Goal: Transaction & Acquisition: Purchase product/service

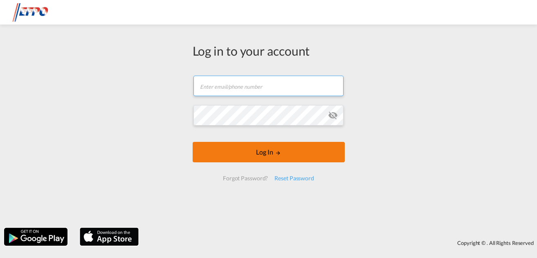
type input "[EMAIL_ADDRESS][DOMAIN_NAME]"
click at [277, 152] on div "Log in to your account [EMAIL_ADDRESS][DOMAIN_NAME] Email field is required Pas…" at bounding box center [268, 129] width 537 height 258
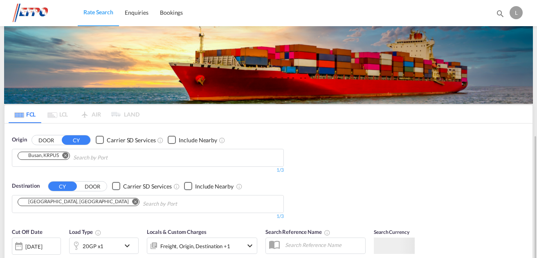
scroll to position [82, 0]
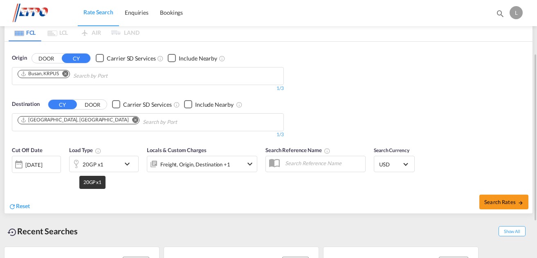
click at [102, 166] on div "20GP x1" at bounding box center [93, 164] width 21 height 11
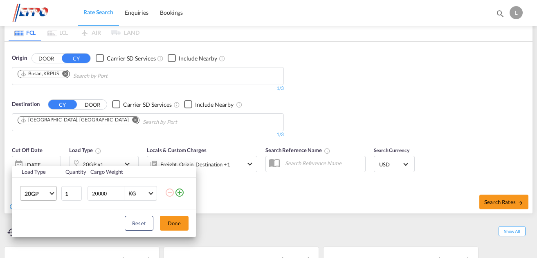
click at [46, 192] on span "20GP" at bounding box center [37, 194] width 24 height 8
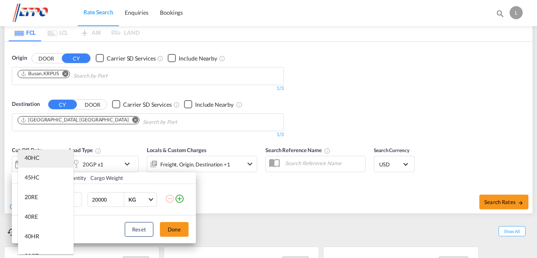
scroll to position [164, 0]
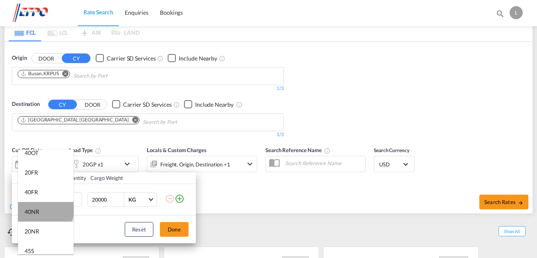
click at [45, 208] on md-option "40NR" at bounding box center [46, 212] width 56 height 20
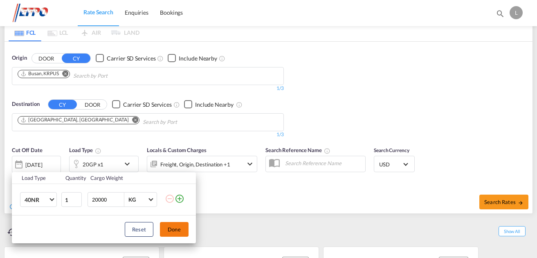
click at [182, 230] on button "Done" at bounding box center [174, 229] width 29 height 15
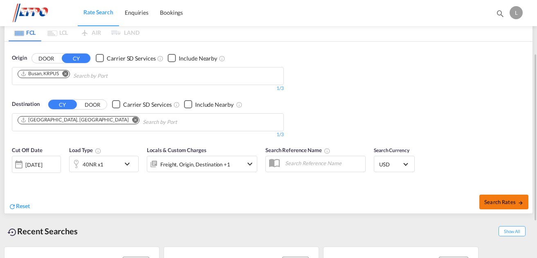
click at [497, 195] on button "Search Rates" at bounding box center [503, 202] width 49 height 15
type input "KRPUS to DEHAM / [DATE]"
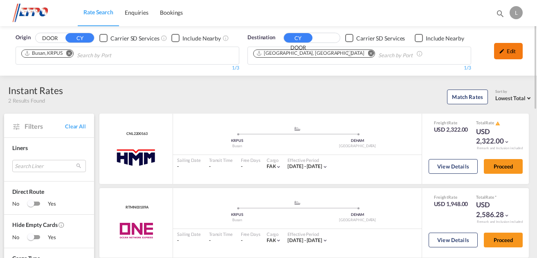
click at [513, 54] on div "Edit" at bounding box center [508, 51] width 29 height 16
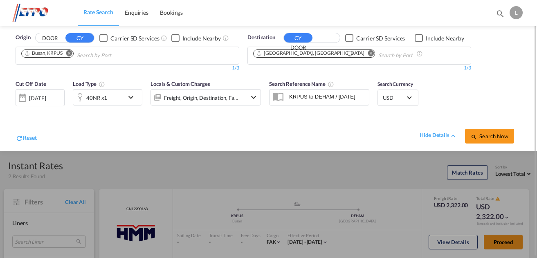
click at [98, 97] on div "40NR x1" at bounding box center [96, 97] width 21 height 11
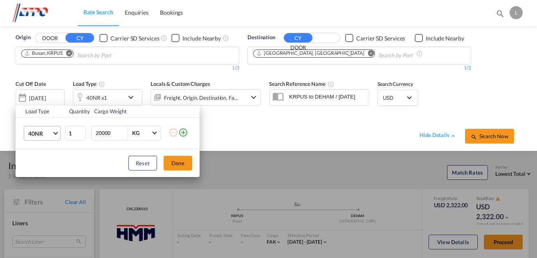
click at [59, 135] on md-select-value "40NR" at bounding box center [43, 133] width 33 height 14
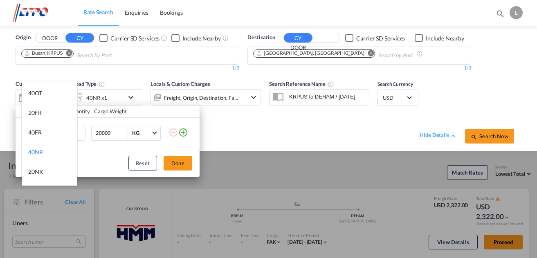
scroll to position [164, 0]
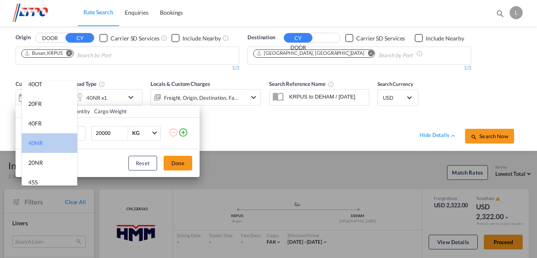
click at [50, 139] on md-option "40NR" at bounding box center [50, 143] width 56 height 20
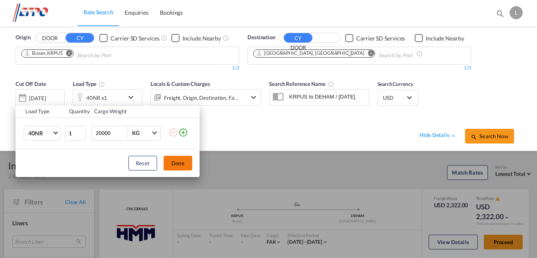
click at [182, 165] on button "Done" at bounding box center [178, 163] width 29 height 15
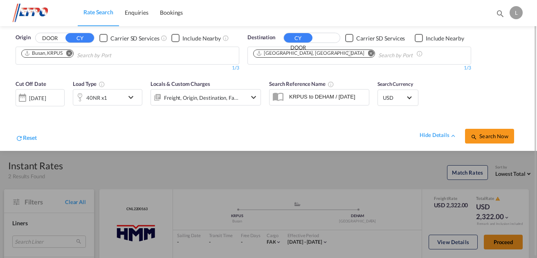
click at [334, 164] on div at bounding box center [268, 129] width 537 height 258
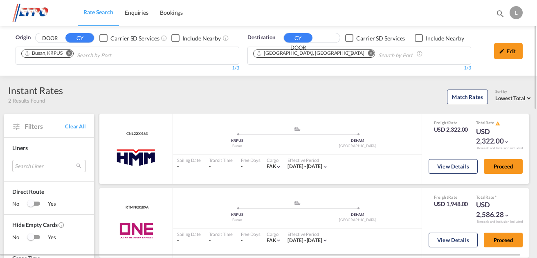
scroll to position [41, 0]
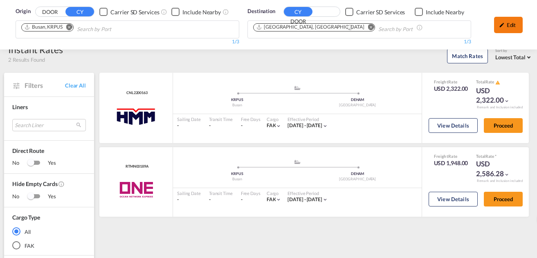
click at [503, 25] on md-icon "icon-pencil" at bounding box center [502, 25] width 6 height 6
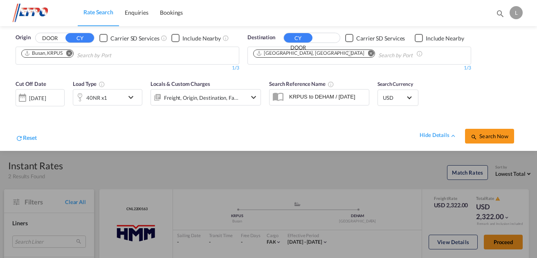
scroll to position [1, 0]
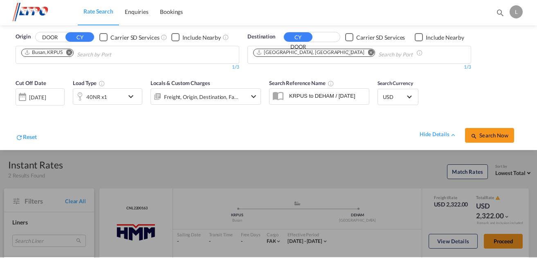
click at [418, 161] on div at bounding box center [268, 128] width 537 height 258
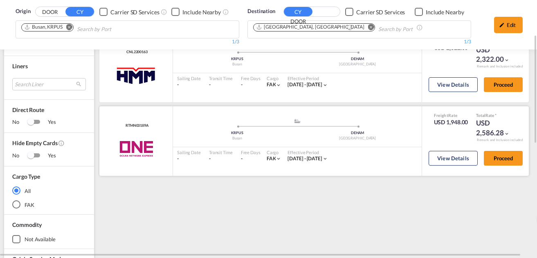
scroll to position [123, 0]
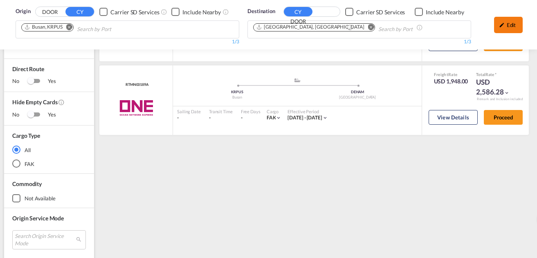
click at [509, 24] on div "Edit" at bounding box center [508, 25] width 29 height 16
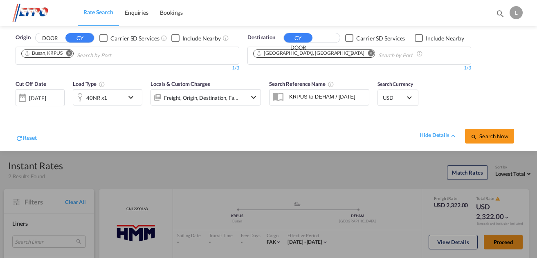
scroll to position [1, 0]
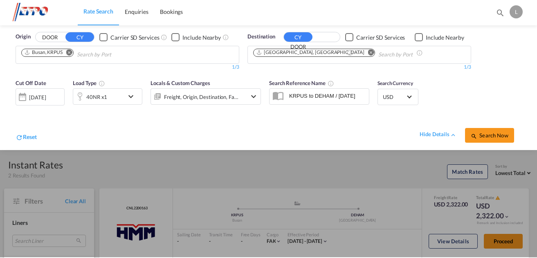
click at [352, 167] on div at bounding box center [268, 128] width 537 height 258
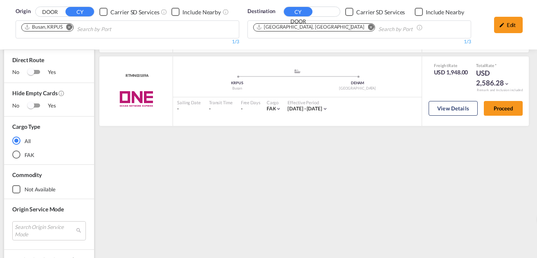
scroll to position [173, 0]
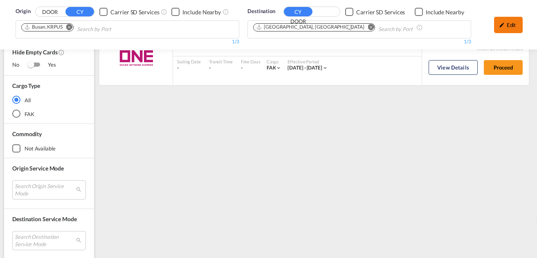
click at [511, 20] on div "Edit" at bounding box center [508, 25] width 29 height 16
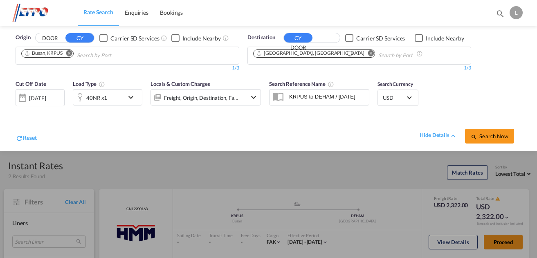
click at [40, 92] on div "[DATE]" at bounding box center [40, 97] width 49 height 17
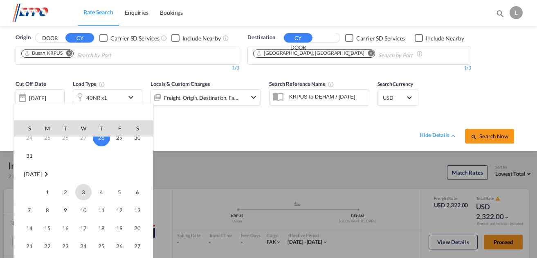
scroll to position [82, 0]
click at [70, 194] on span "2" at bounding box center [65, 190] width 16 height 16
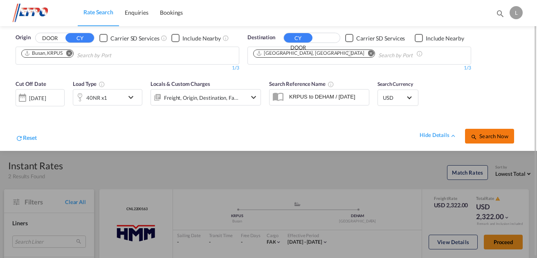
click at [491, 137] on span "Search Now" at bounding box center [489, 136] width 37 height 7
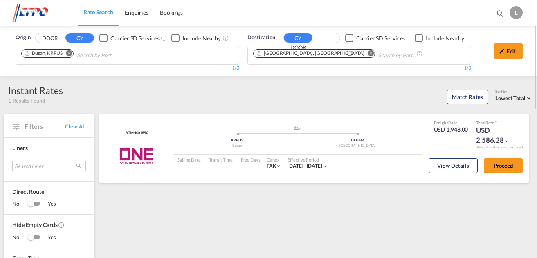
click at [447, 153] on div "Freight Rate USD 1,948.00 Total Rate * USD 2,586.28 Remark and Inclusion includ…" at bounding box center [475, 149] width 107 height 70
click at [451, 163] on button "View Details" at bounding box center [453, 165] width 49 height 15
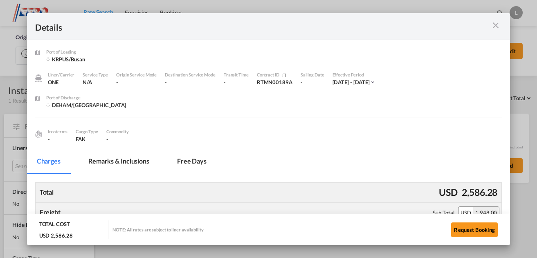
click at [133, 162] on md-tab-item "Remarks & Inclusions" at bounding box center [119, 162] width 81 height 22
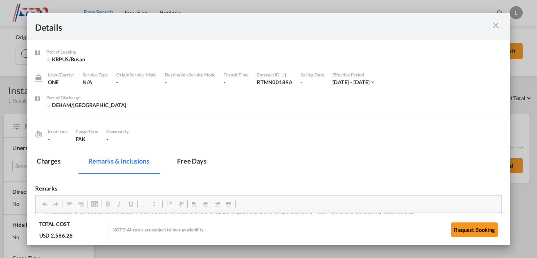
click at [51, 167] on md-tab-item "Charges" at bounding box center [48, 162] width 43 height 22
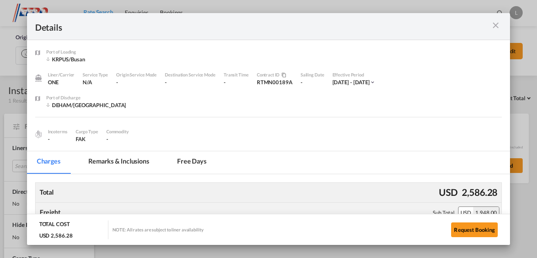
click at [490, 27] on div "Port of Loading ..." at bounding box center [478, 26] width 47 height 10
click at [498, 27] on md-icon "icon-close m-3 fg-AAA8AD cursor" at bounding box center [496, 25] width 10 height 10
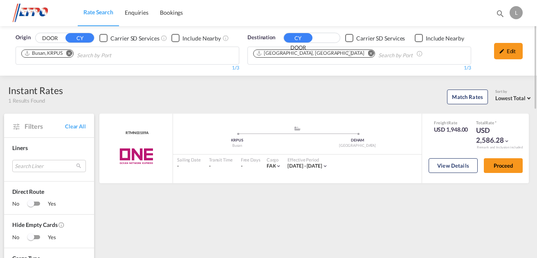
click at [70, 54] on md-icon "Remove" at bounding box center [69, 53] width 6 height 6
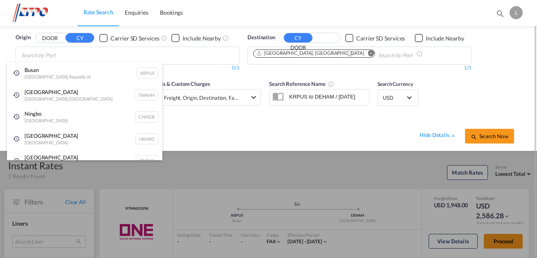
drag, startPoint x: 70, startPoint y: 54, endPoint x: 64, endPoint y: 62, distance: 9.9
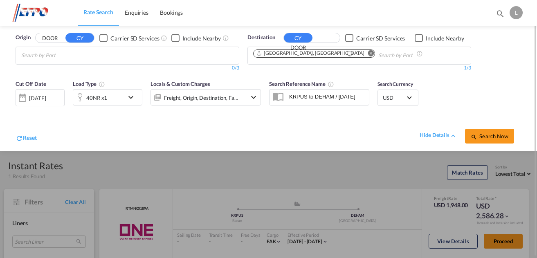
click at [64, 62] on body "Rate Search Enquiries Bookings Rate Search Enquiries Bookings" at bounding box center [268, 129] width 537 height 258
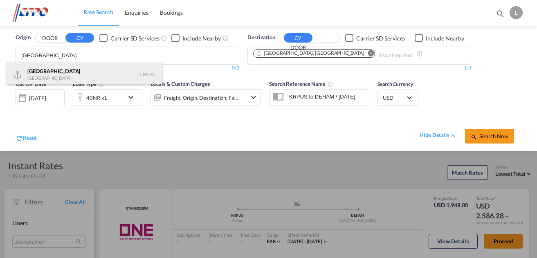
type input "[GEOGRAPHIC_DATA]"
click at [63, 75] on div "Shanghai [GEOGRAPHIC_DATA] CNSHA" at bounding box center [84, 74] width 155 height 25
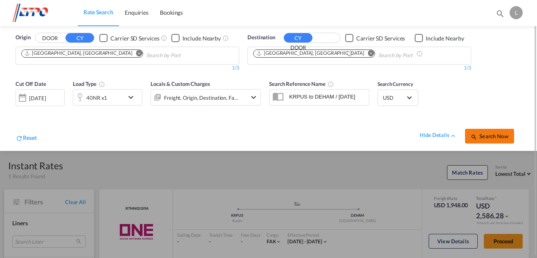
click at [494, 133] on span "Search Now" at bounding box center [489, 136] width 37 height 7
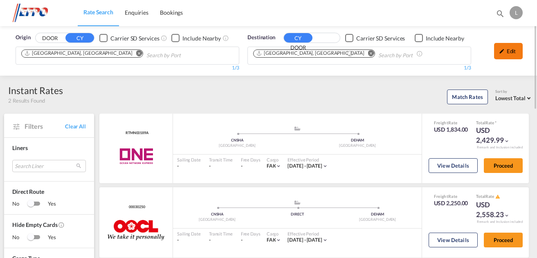
click at [508, 46] on div "Edit" at bounding box center [508, 51] width 29 height 16
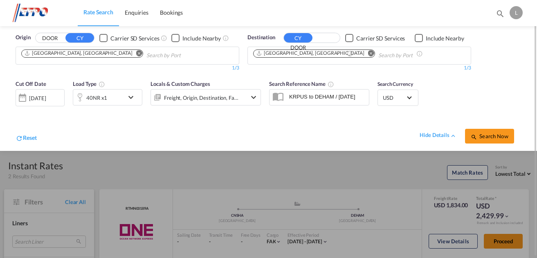
click at [238, 160] on div at bounding box center [268, 129] width 537 height 258
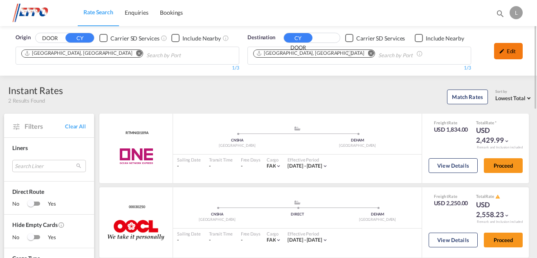
click at [514, 58] on div "Edit" at bounding box center [508, 51] width 29 height 16
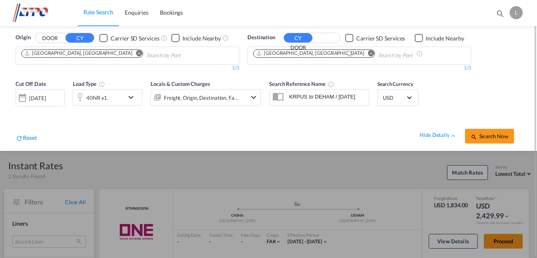
click at [103, 105] on div "40NR x1" at bounding box center [98, 97] width 51 height 16
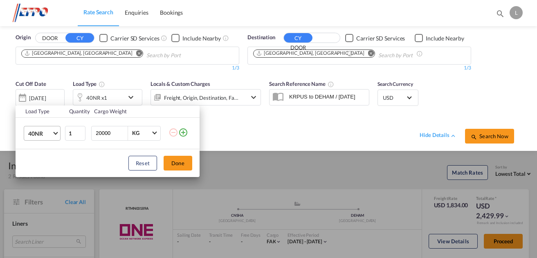
click at [51, 135] on span "40NR" at bounding box center [40, 134] width 24 height 8
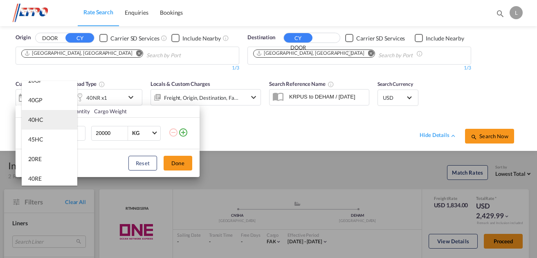
scroll to position [10, 0]
click at [46, 115] on md-option "40HC" at bounding box center [50, 120] width 56 height 20
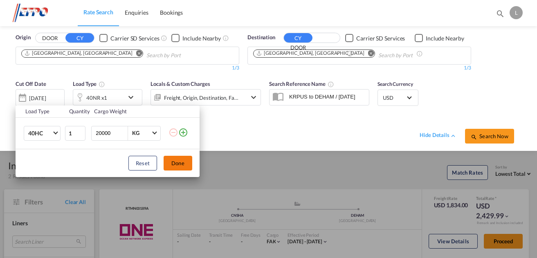
click at [182, 164] on button "Done" at bounding box center [178, 163] width 29 height 15
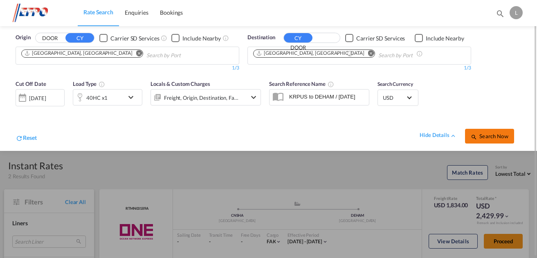
click at [491, 136] on span "Search Now" at bounding box center [489, 136] width 37 height 7
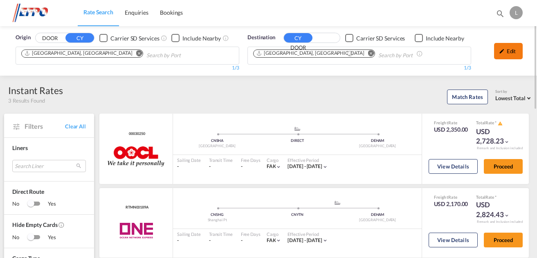
click at [507, 53] on div "Edit" at bounding box center [508, 51] width 29 height 16
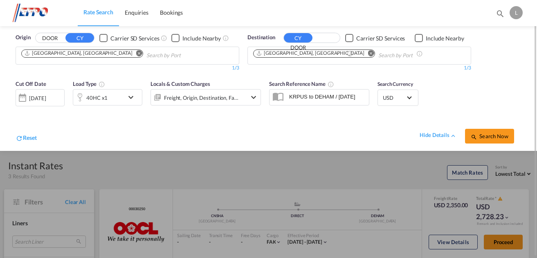
click at [121, 97] on div "40HC x1" at bounding box center [98, 97] width 51 height 16
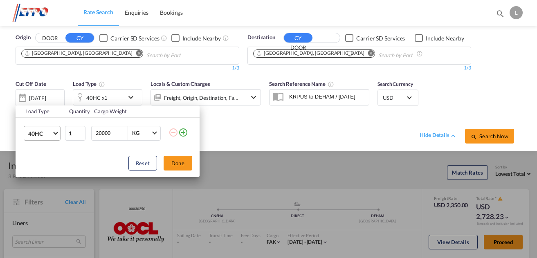
click at [60, 135] on md-select "40HC 20GP 40GP 40HC 45HC 20RE 40RE 40HR 20OT 40OT 20FR 40FR 40NR 20NR 45S 20TK …" at bounding box center [42, 133] width 37 height 15
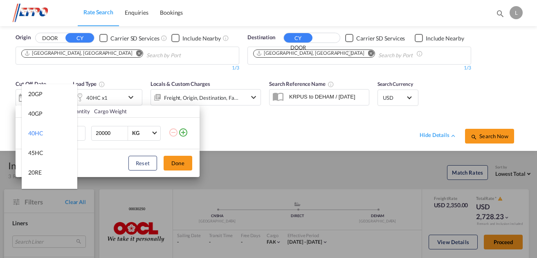
type md-option "40HC"
click at [315, 136] on md-backdrop at bounding box center [268, 129] width 537 height 258
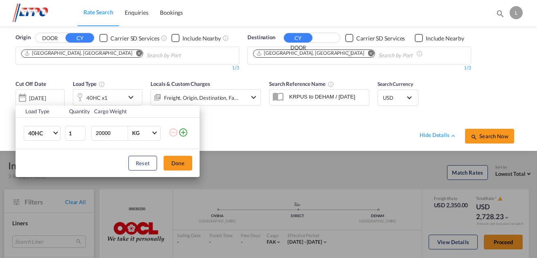
click at [245, 137] on div "Load Type Quantity Cargo Weight 40HC 1 20000 KG KG Load type addition is restri…" at bounding box center [268, 129] width 537 height 258
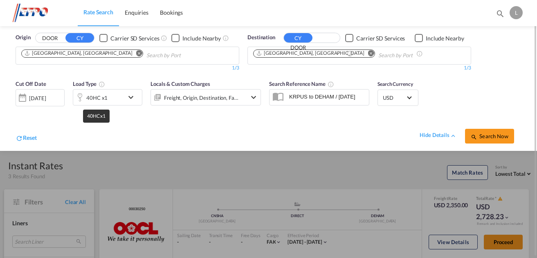
click at [91, 97] on div "40HC x1" at bounding box center [96, 97] width 21 height 11
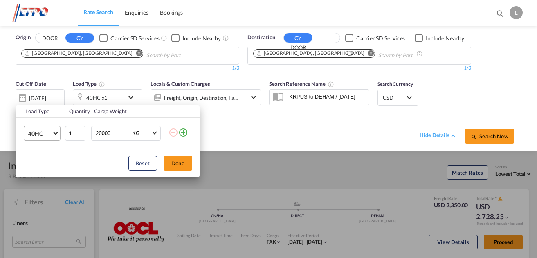
click at [40, 137] on span "40HC" at bounding box center [40, 134] width 24 height 8
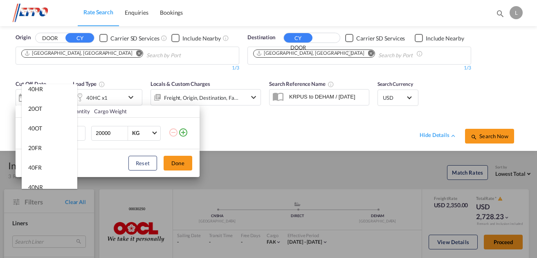
scroll to position [164, 0]
click at [48, 149] on md-option "40NR" at bounding box center [50, 147] width 56 height 20
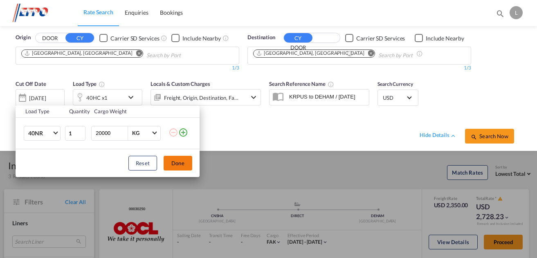
click at [179, 162] on button "Done" at bounding box center [178, 163] width 29 height 15
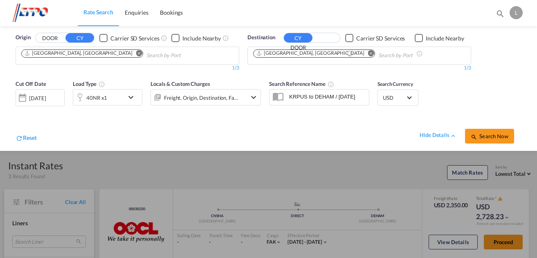
click at [136, 56] on md-icon "Remove" at bounding box center [139, 53] width 6 height 6
click at [77, 55] on body "Rate Search Enquiries Bookings Rate Search Enquiries Bookings" at bounding box center [268, 129] width 537 height 258
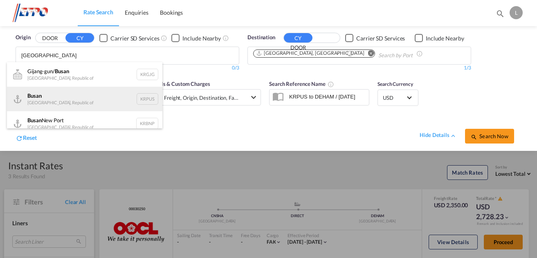
type input "[GEOGRAPHIC_DATA]"
click at [61, 92] on div "Busan Korea, Republic of KRPUS" at bounding box center [84, 99] width 155 height 25
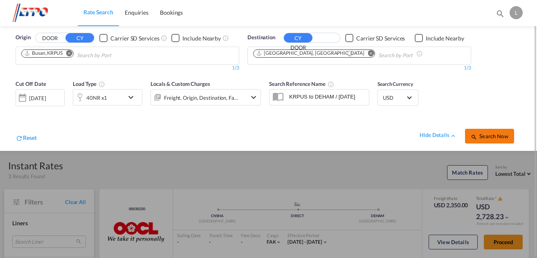
click at [498, 140] on button "Search Now" at bounding box center [489, 136] width 49 height 15
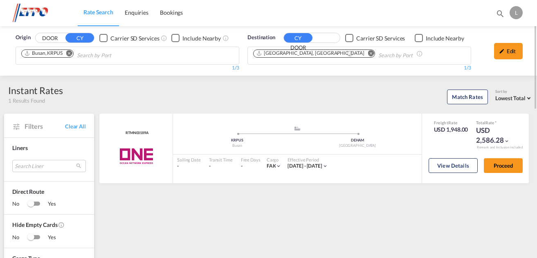
click at [68, 54] on md-icon "Remove" at bounding box center [69, 53] width 6 height 6
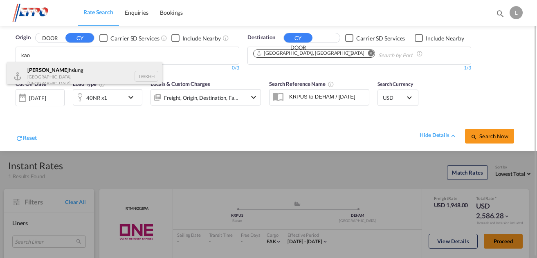
type input "kao"
click at [75, 73] on div "Kao hsiung [GEOGRAPHIC_DATA], Province of [GEOGRAPHIC_DATA] TWKHH" at bounding box center [84, 76] width 155 height 28
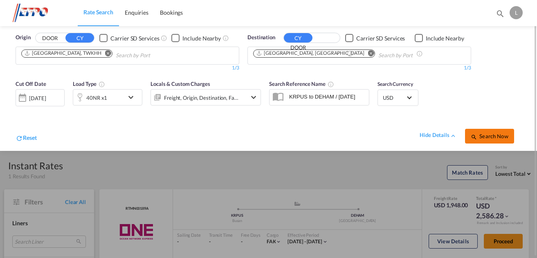
click at [490, 133] on span "Search Now" at bounding box center [489, 136] width 37 height 7
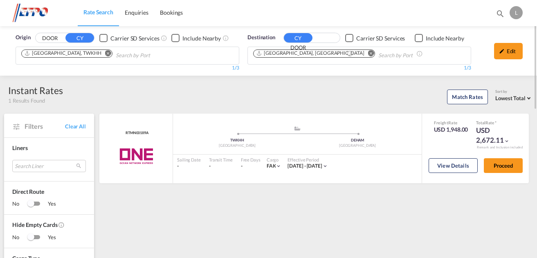
click at [105, 52] on md-icon "Remove" at bounding box center [108, 53] width 6 height 6
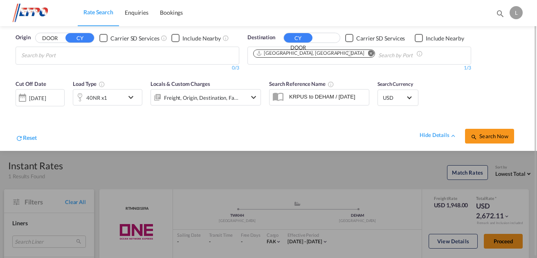
click at [61, 56] on body "Rate Search Enquiries Bookings Rate Search Enquiries Bookings" at bounding box center [268, 129] width 537 height 258
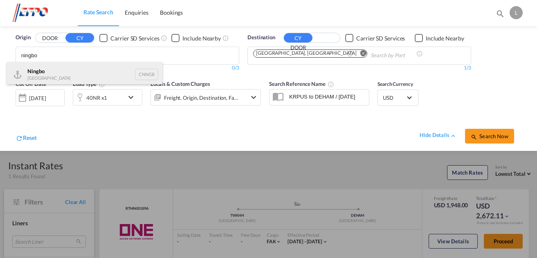
type input "ningbo"
click at [67, 76] on div "Ningbo China CNNGB" at bounding box center [84, 74] width 155 height 25
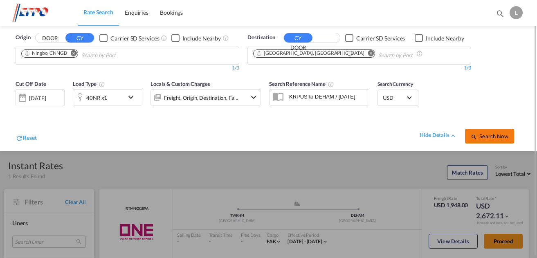
click at [498, 135] on span "Search Now" at bounding box center [489, 136] width 37 height 7
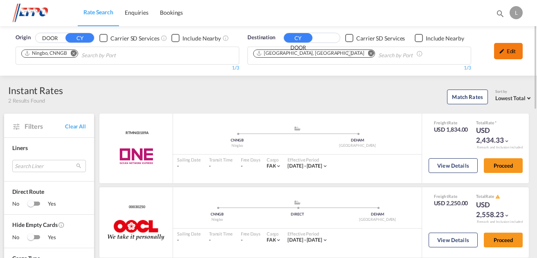
click at [500, 45] on div "Edit" at bounding box center [508, 51] width 29 height 16
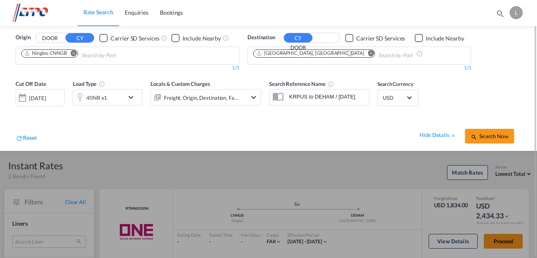
click at [238, 166] on div at bounding box center [268, 129] width 537 height 258
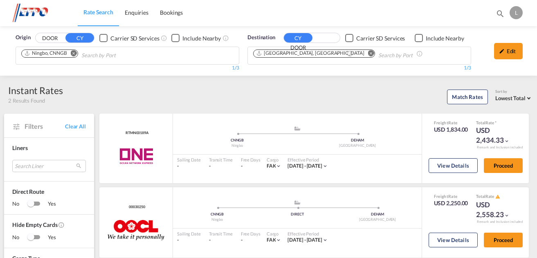
click at [74, 52] on md-icon "Remove" at bounding box center [74, 53] width 6 height 6
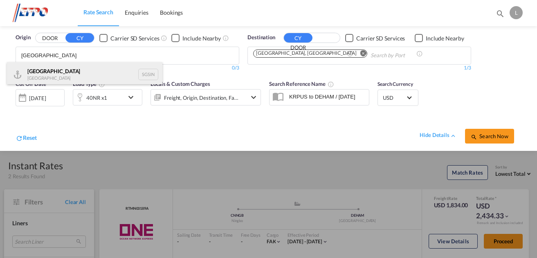
type input "[GEOGRAPHIC_DATA]"
click at [72, 70] on div "Singapore Singapore SGSIN" at bounding box center [84, 74] width 155 height 25
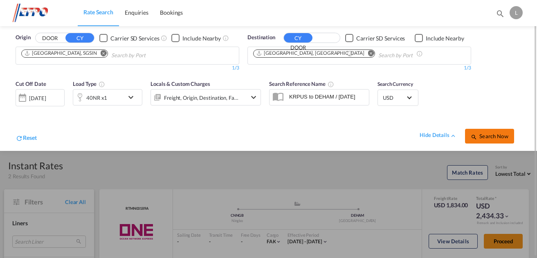
click at [499, 135] on span "Search Now" at bounding box center [489, 136] width 37 height 7
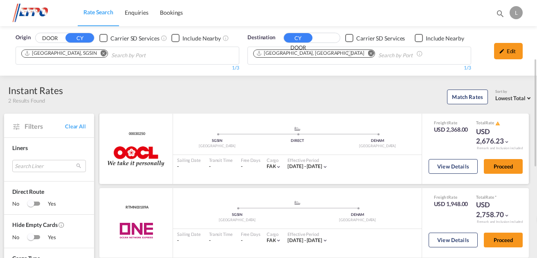
scroll to position [41, 0]
